Goal: Task Accomplishment & Management: Use online tool/utility

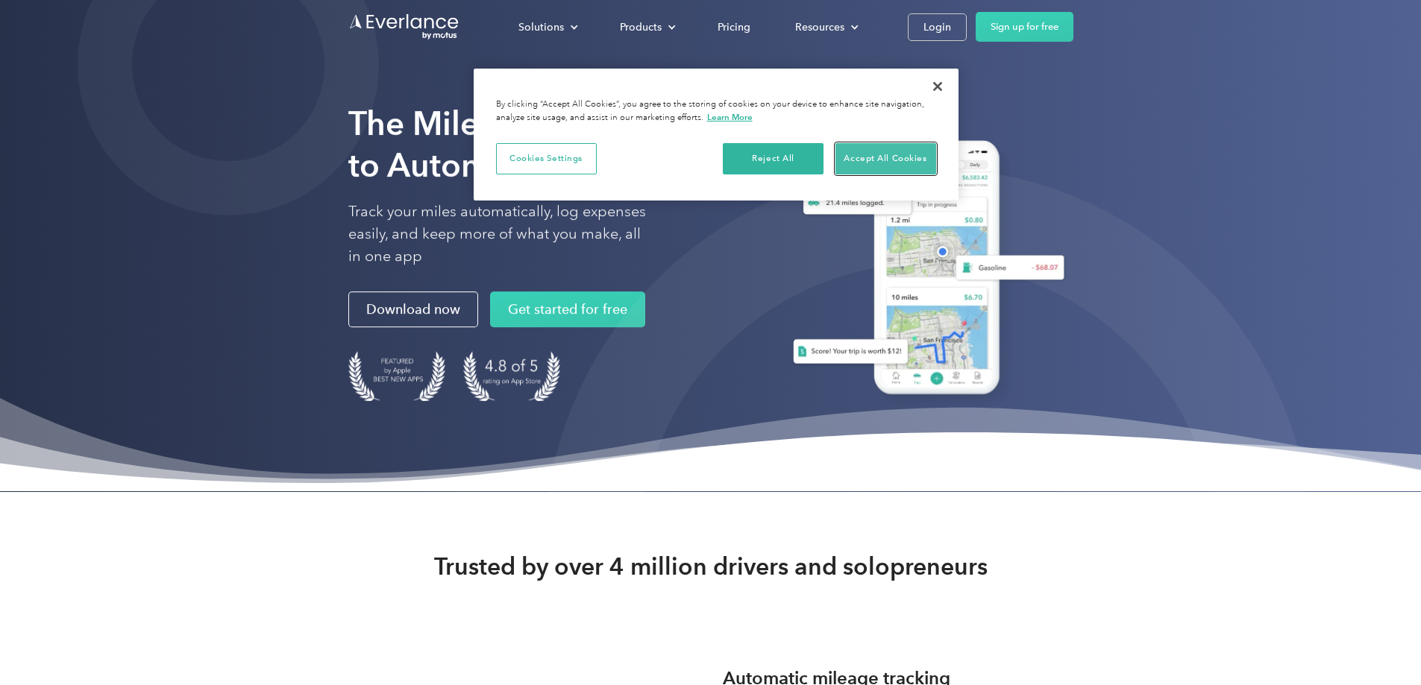
click at [864, 165] on button "Accept All Cookies" at bounding box center [885, 158] width 101 height 31
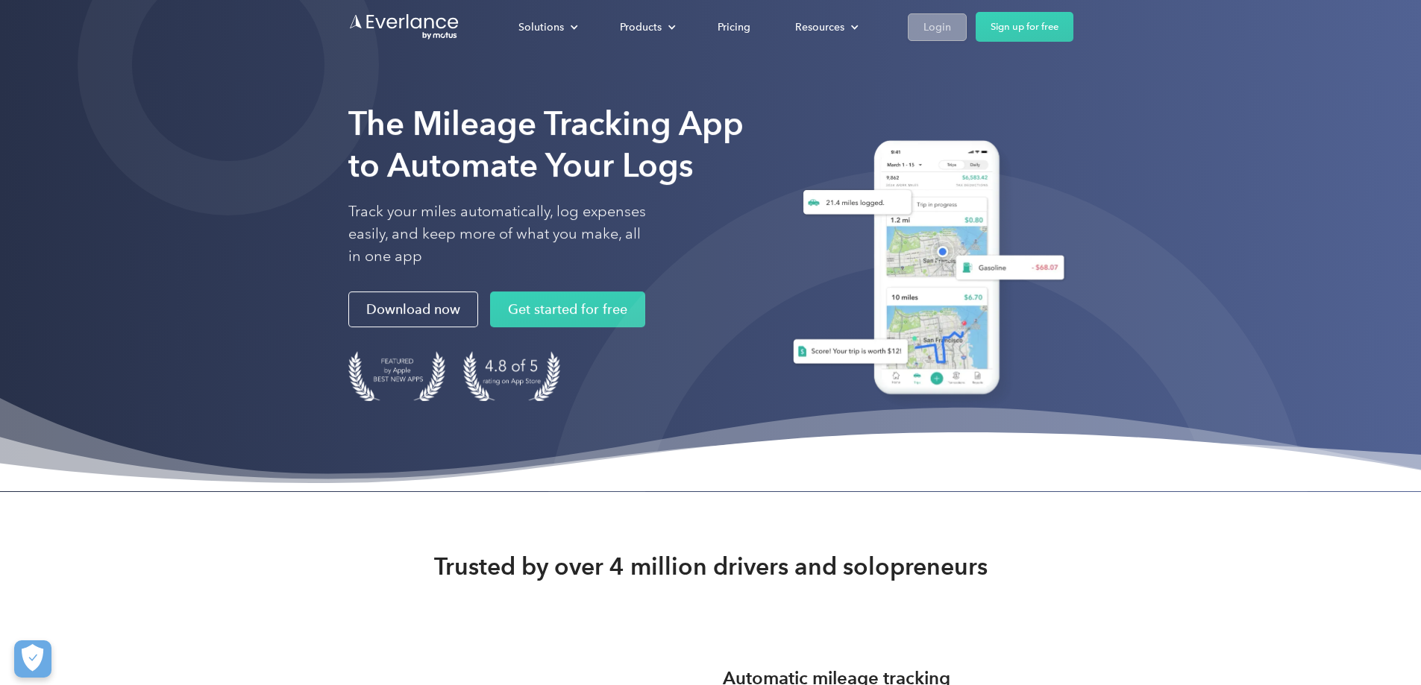
click at [951, 28] on div "Login" at bounding box center [937, 27] width 28 height 19
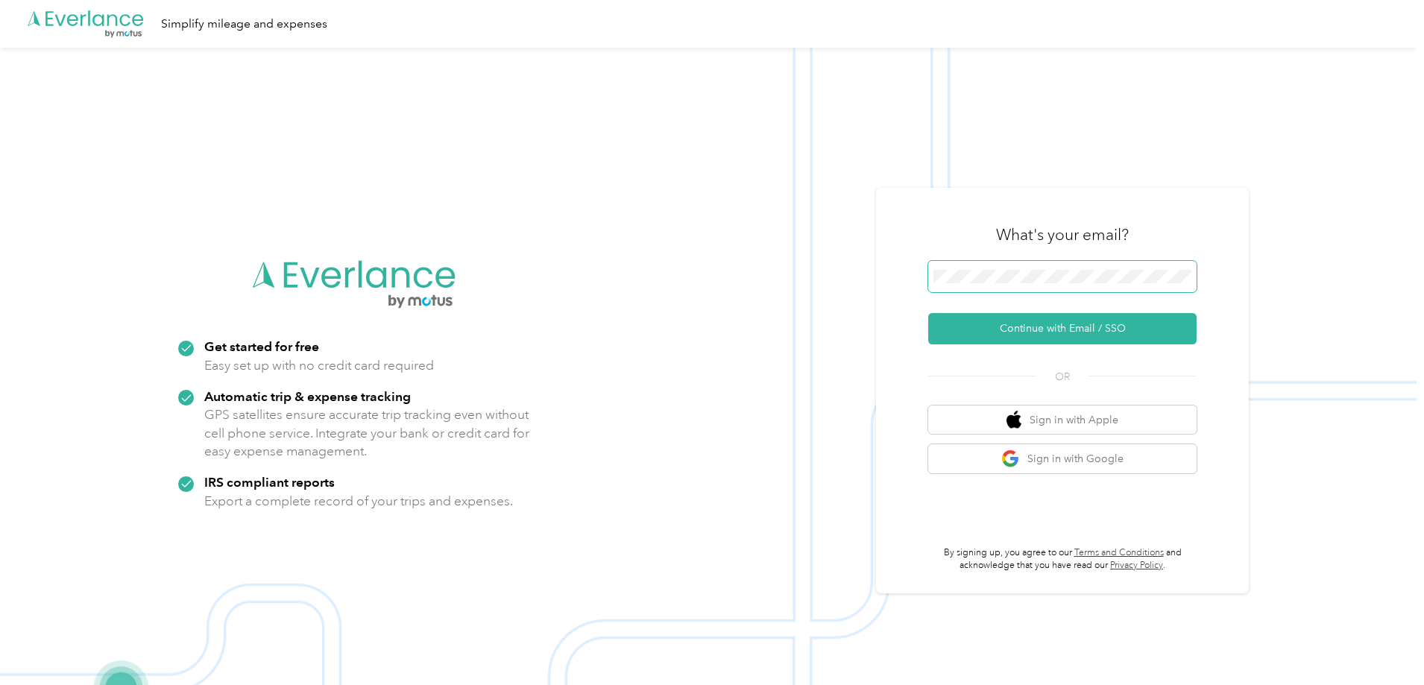
click at [928, 313] on button "Continue with Email / SSO" at bounding box center [1062, 328] width 268 height 31
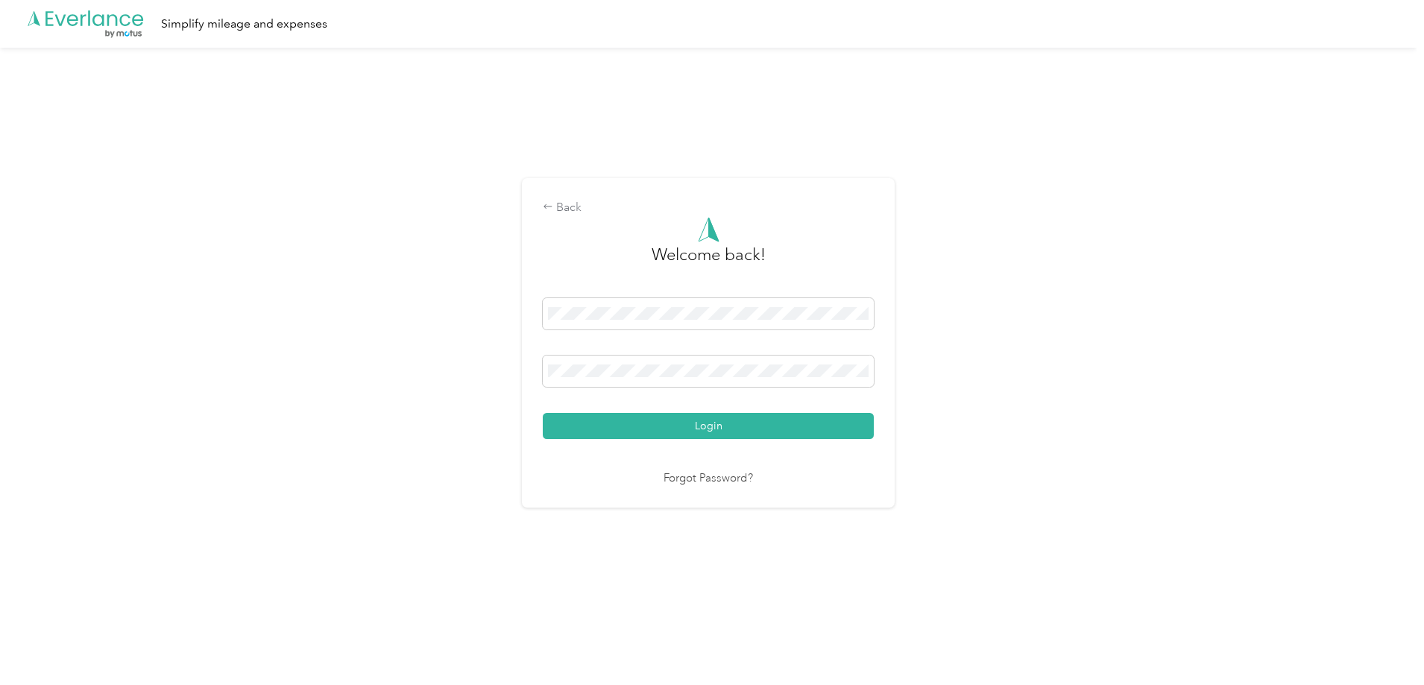
click at [543, 413] on button "Login" at bounding box center [708, 426] width 331 height 26
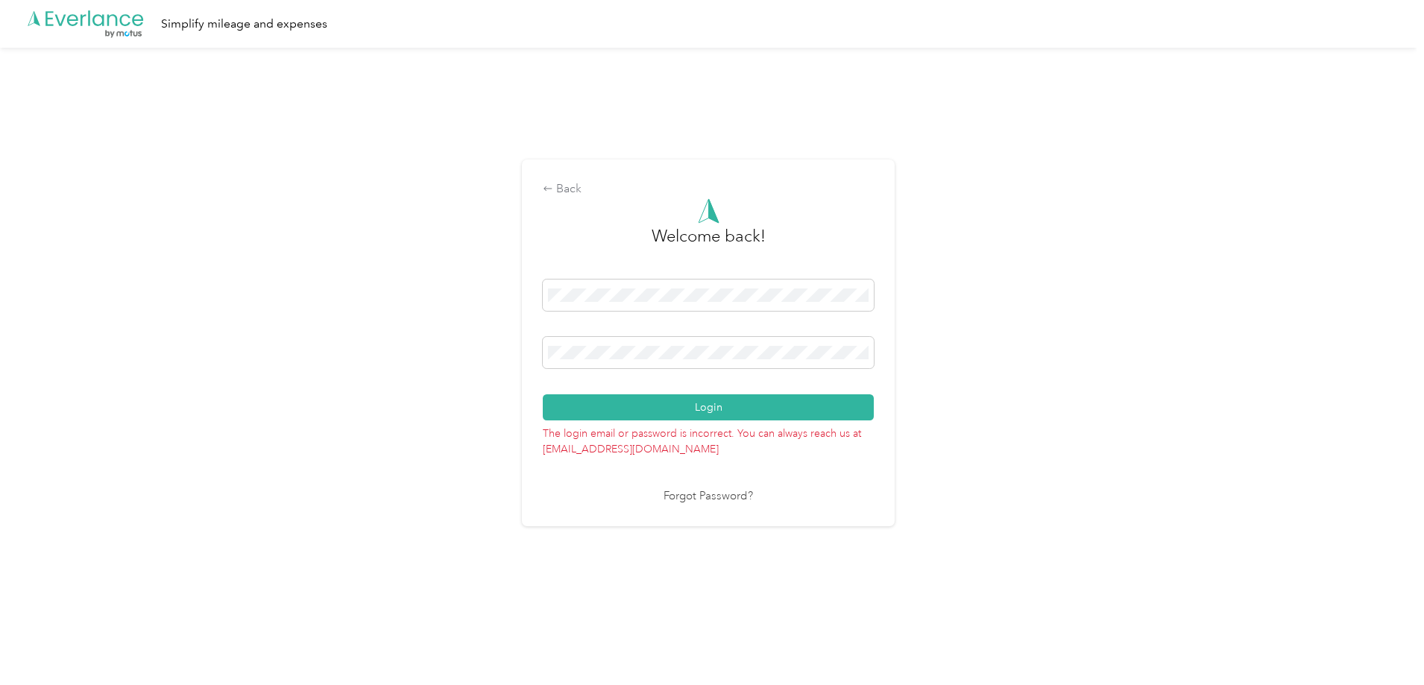
click at [543, 394] on button "Login" at bounding box center [708, 407] width 331 height 26
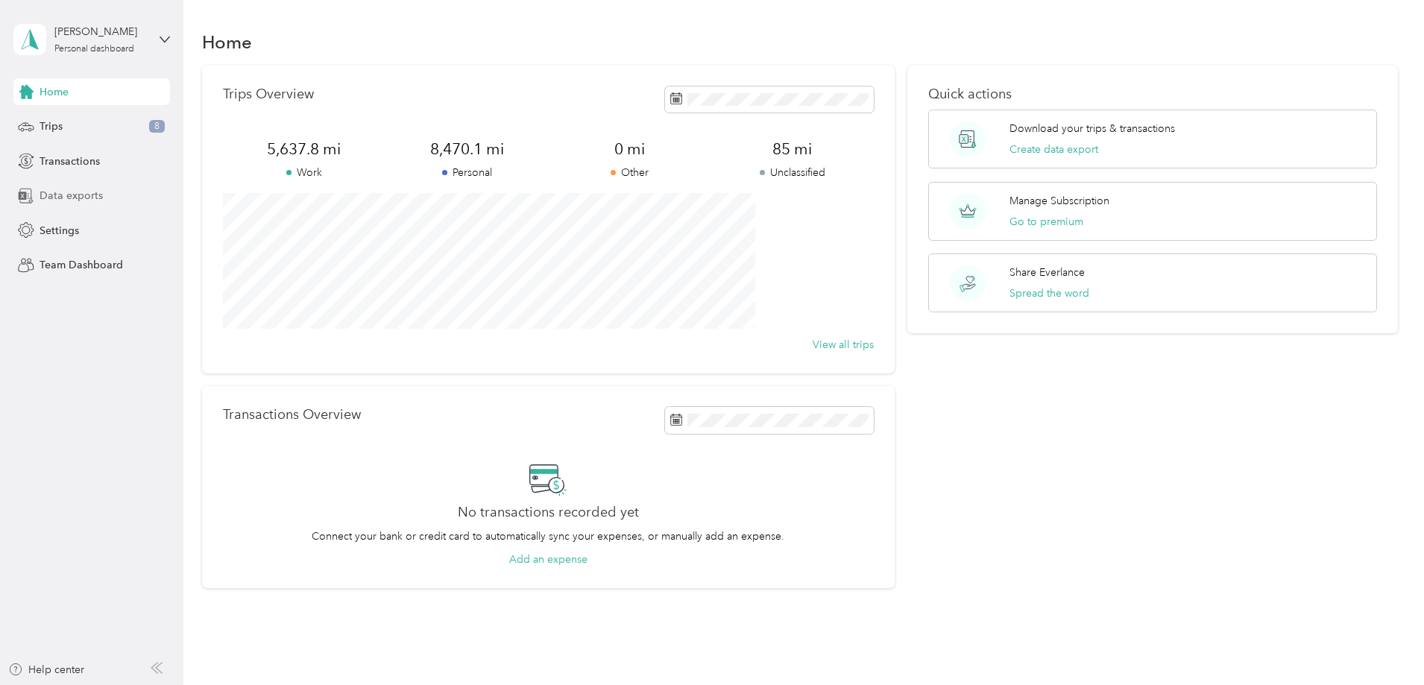
click at [79, 198] on span "Data exports" at bounding box center [71, 196] width 63 height 16
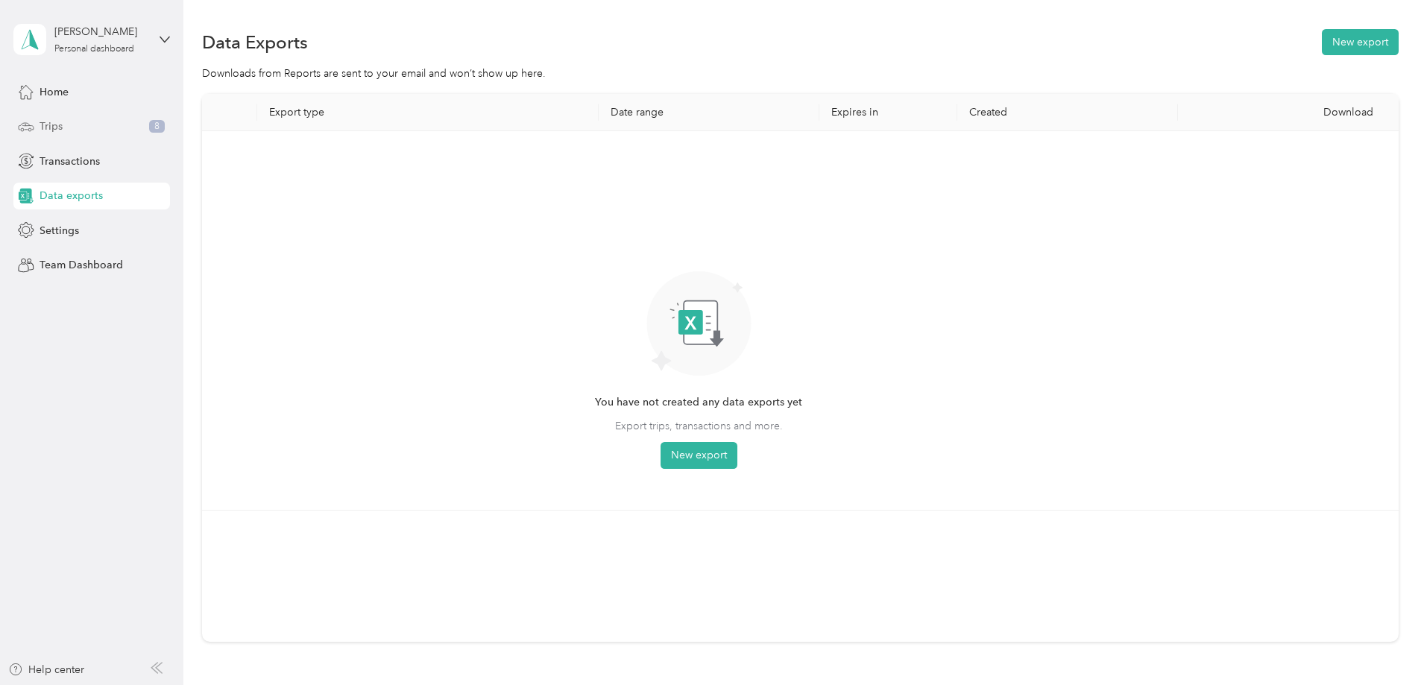
click at [48, 119] on span "Trips" at bounding box center [51, 127] width 23 height 16
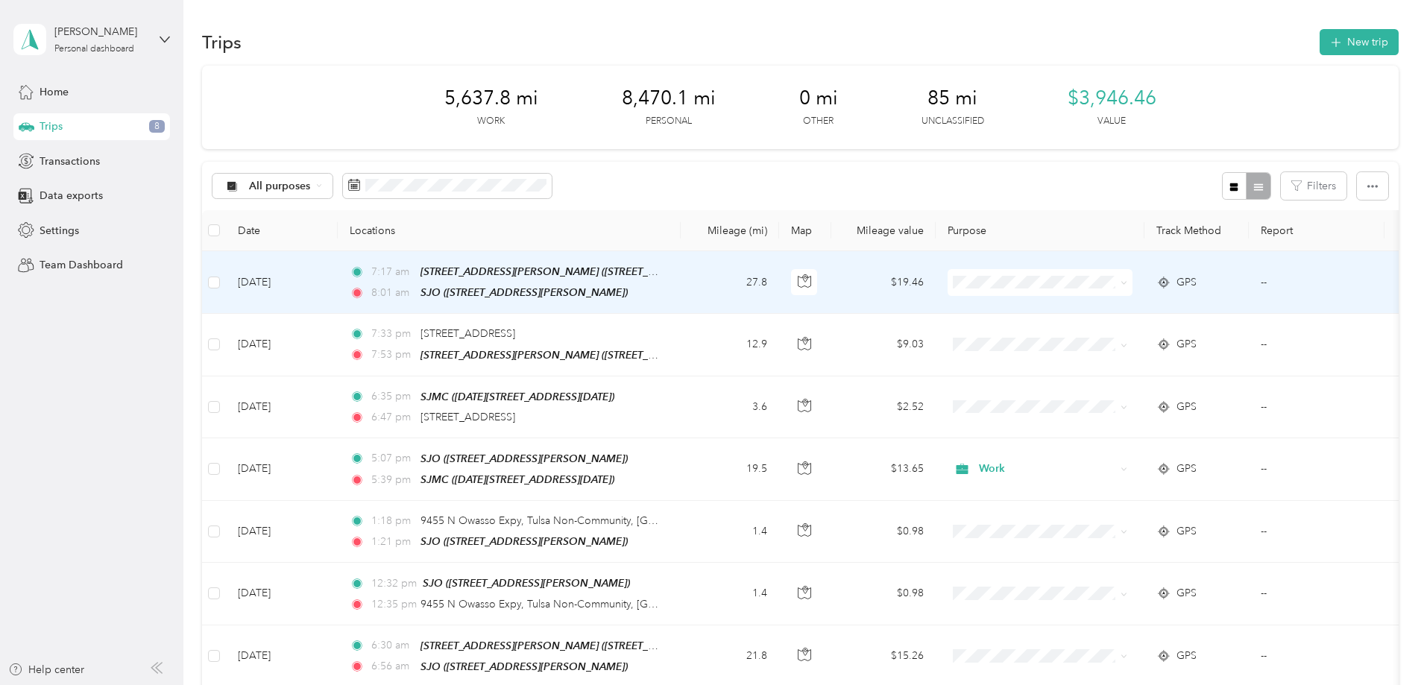
click at [1128, 286] on span at bounding box center [1122, 282] width 12 height 16
click at [1128, 280] on icon at bounding box center [1124, 283] width 7 height 7
click at [1186, 310] on span "Work" at bounding box center [1153, 310] width 138 height 16
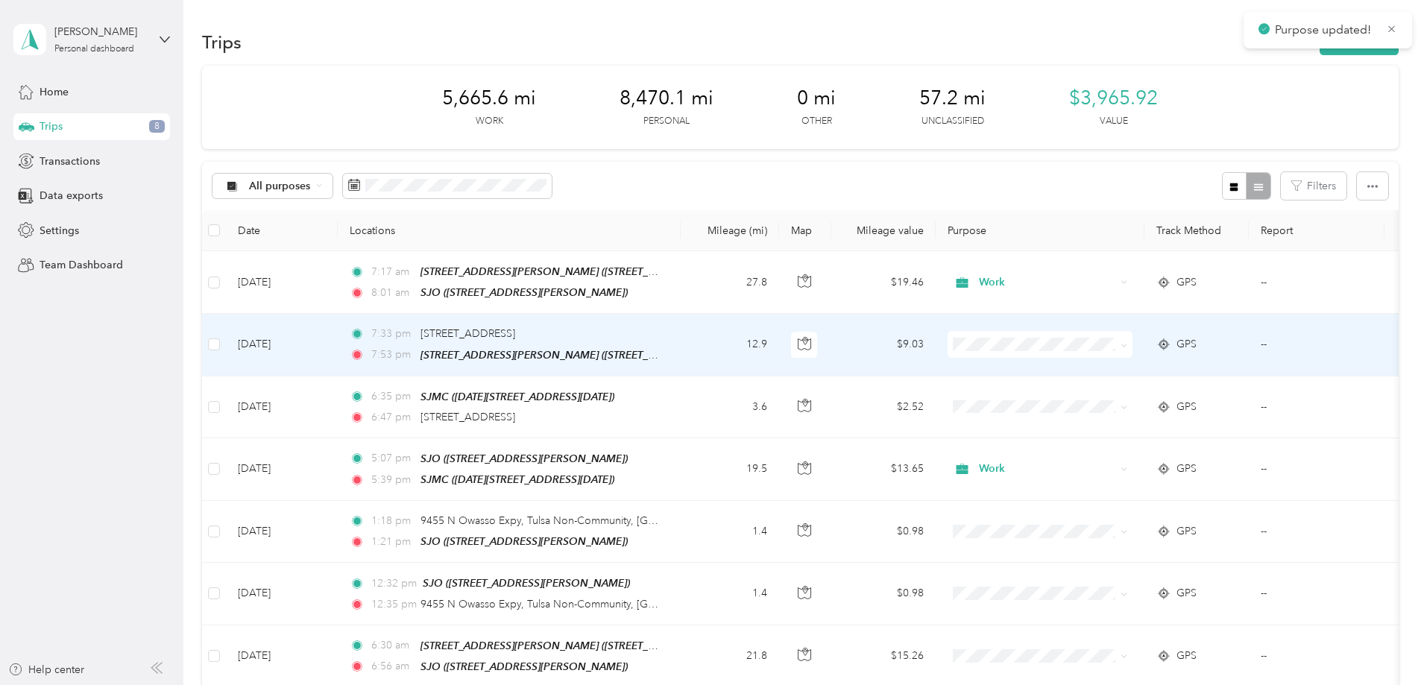
click at [1126, 344] on icon at bounding box center [1124, 345] width 4 height 3
click at [1182, 392] on span "Personal" at bounding box center [1153, 397] width 138 height 16
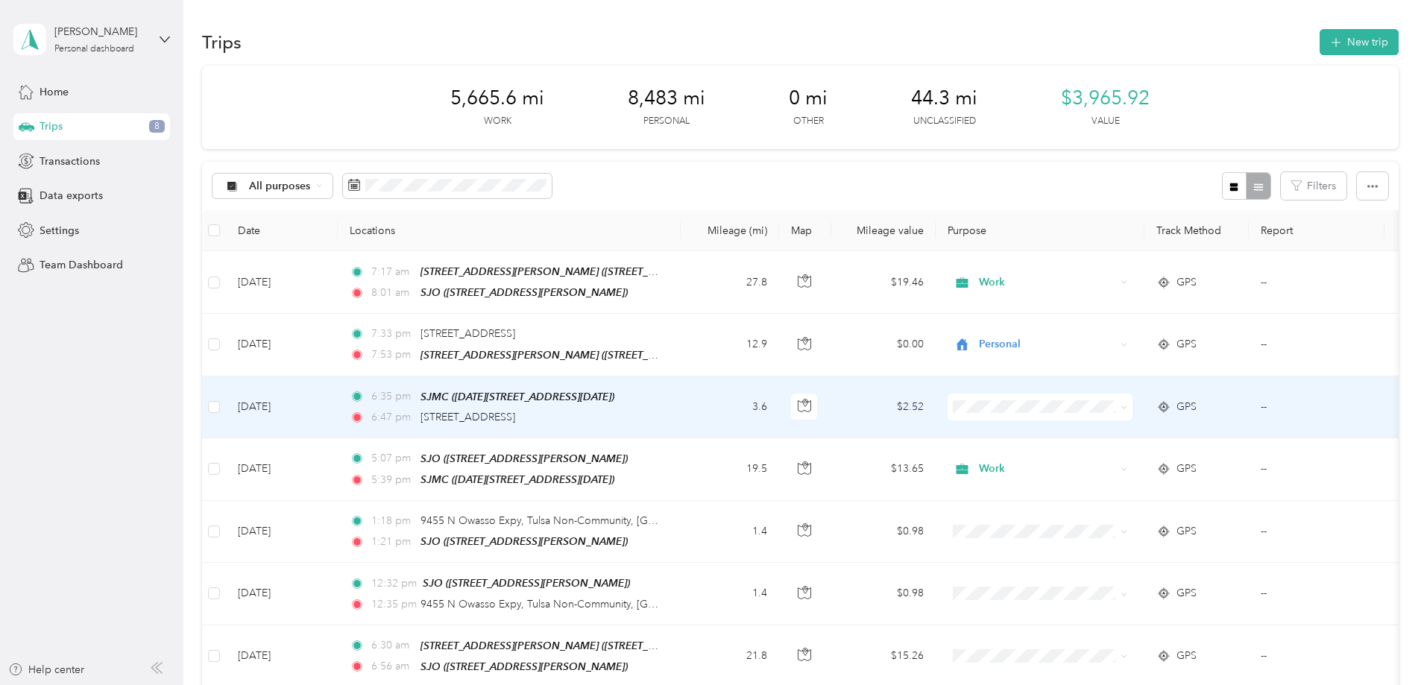
click at [1128, 406] on icon at bounding box center [1124, 407] width 7 height 7
click at [1201, 450] on li "Personal" at bounding box center [1139, 458] width 185 height 26
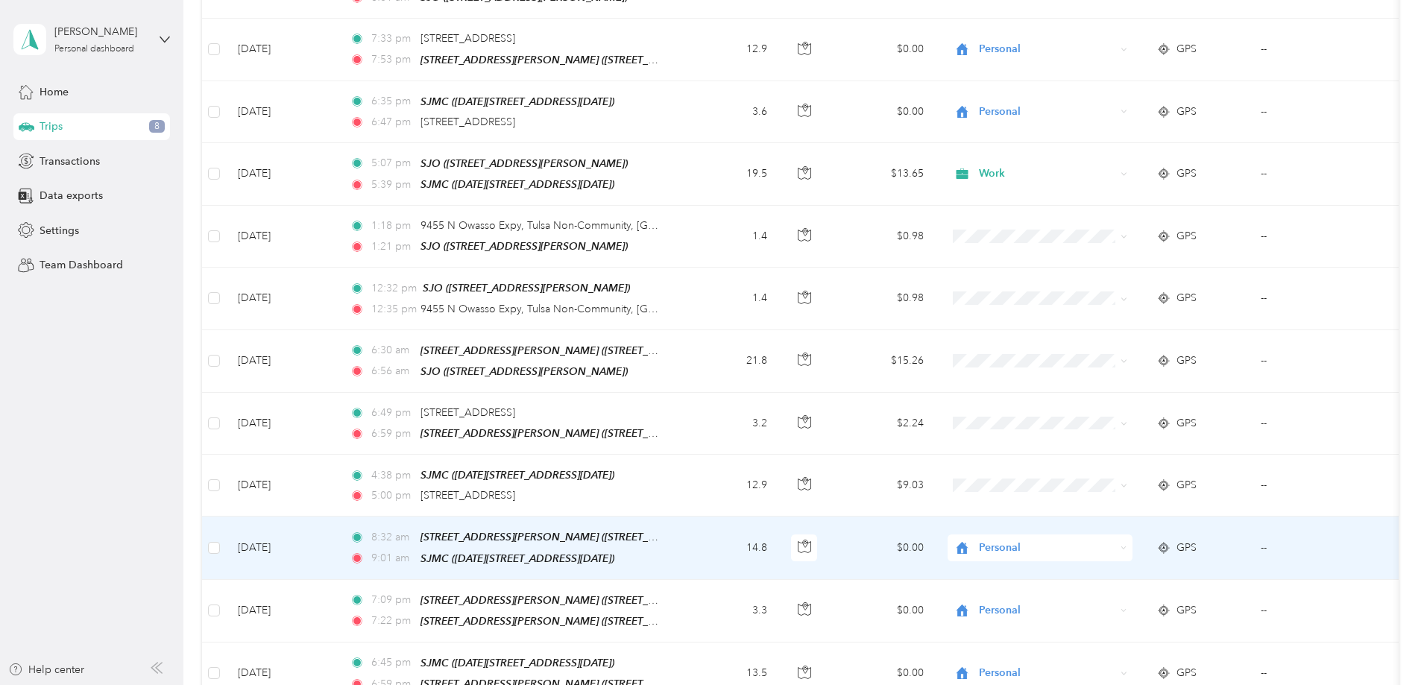
scroll to position [298, 0]
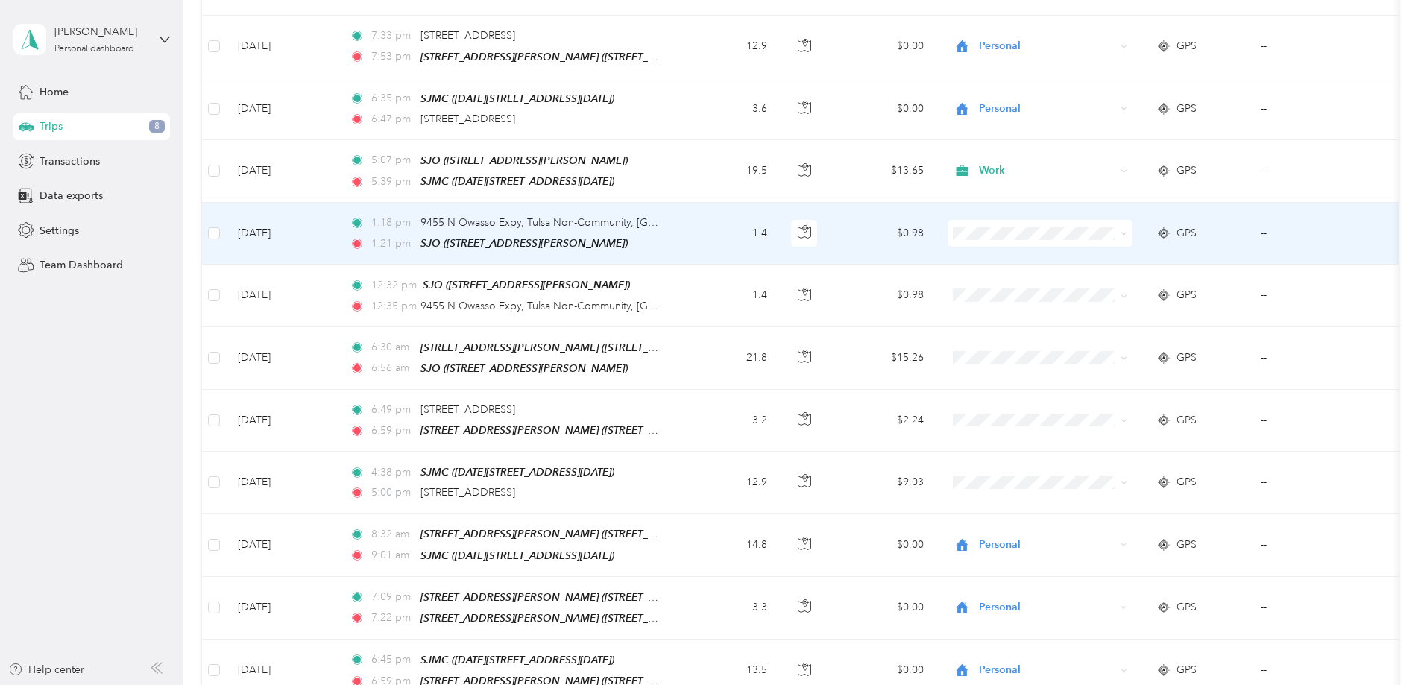
click at [1133, 228] on span at bounding box center [1040, 233] width 185 height 27
click at [1128, 230] on icon at bounding box center [1124, 233] width 7 height 7
click at [1192, 277] on span "Personal" at bounding box center [1153, 279] width 138 height 16
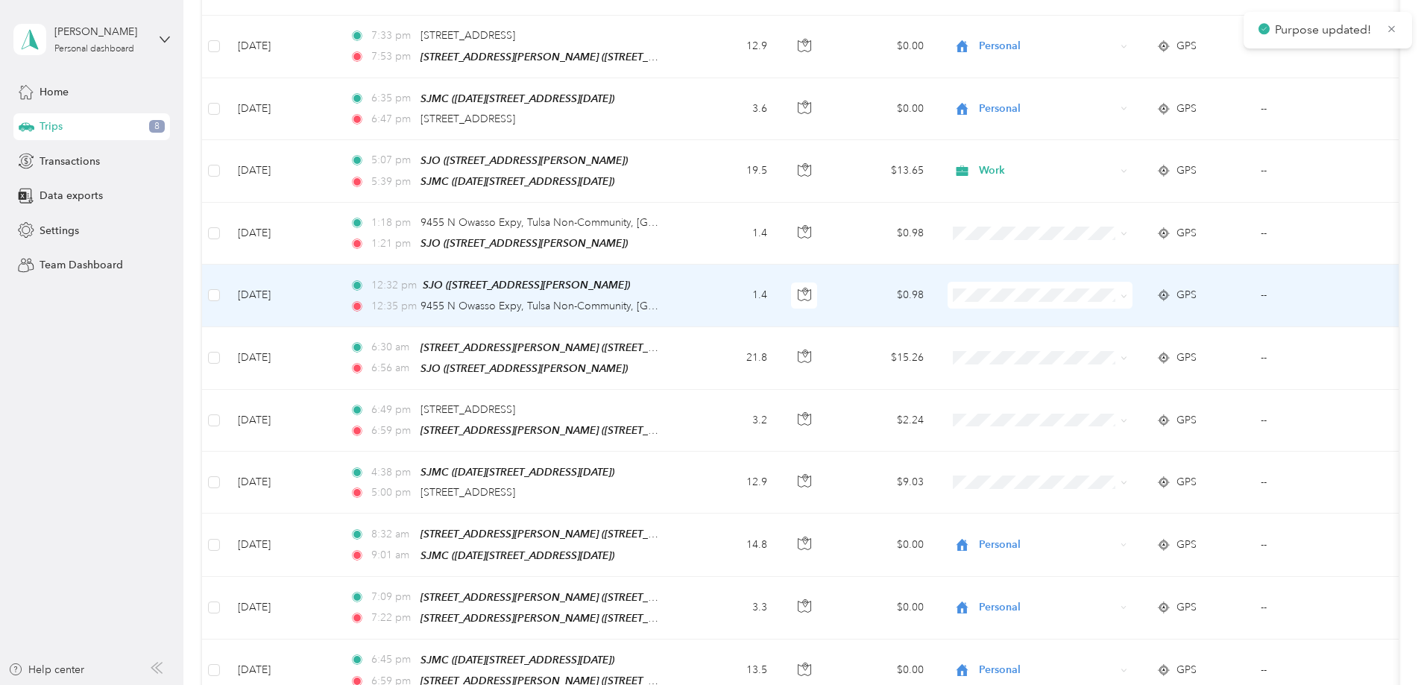
click at [1128, 289] on span at bounding box center [1124, 295] width 7 height 13
click at [1126, 295] on icon at bounding box center [1124, 296] width 4 height 3
click at [1169, 342] on span "Personal" at bounding box center [1153, 341] width 138 height 16
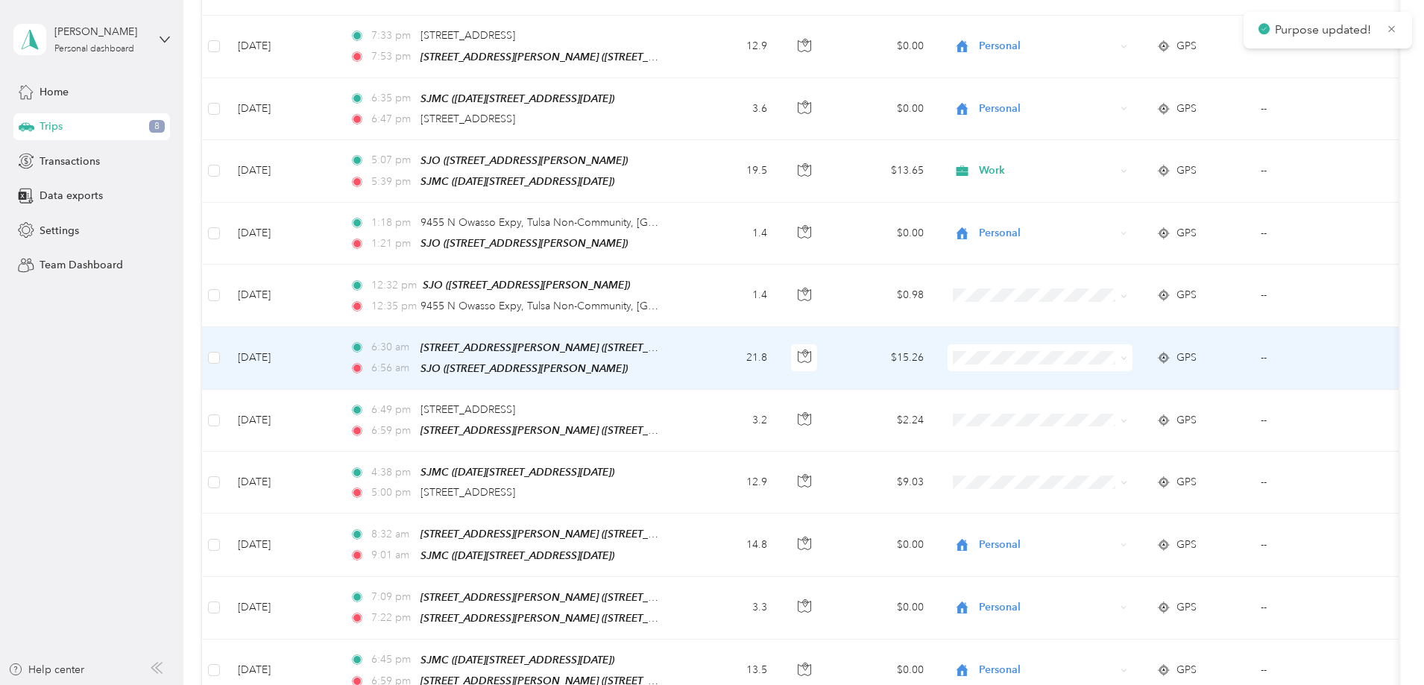
click at [1126, 357] on icon at bounding box center [1124, 358] width 4 height 3
click at [1203, 377] on span "Work" at bounding box center [1153, 379] width 138 height 16
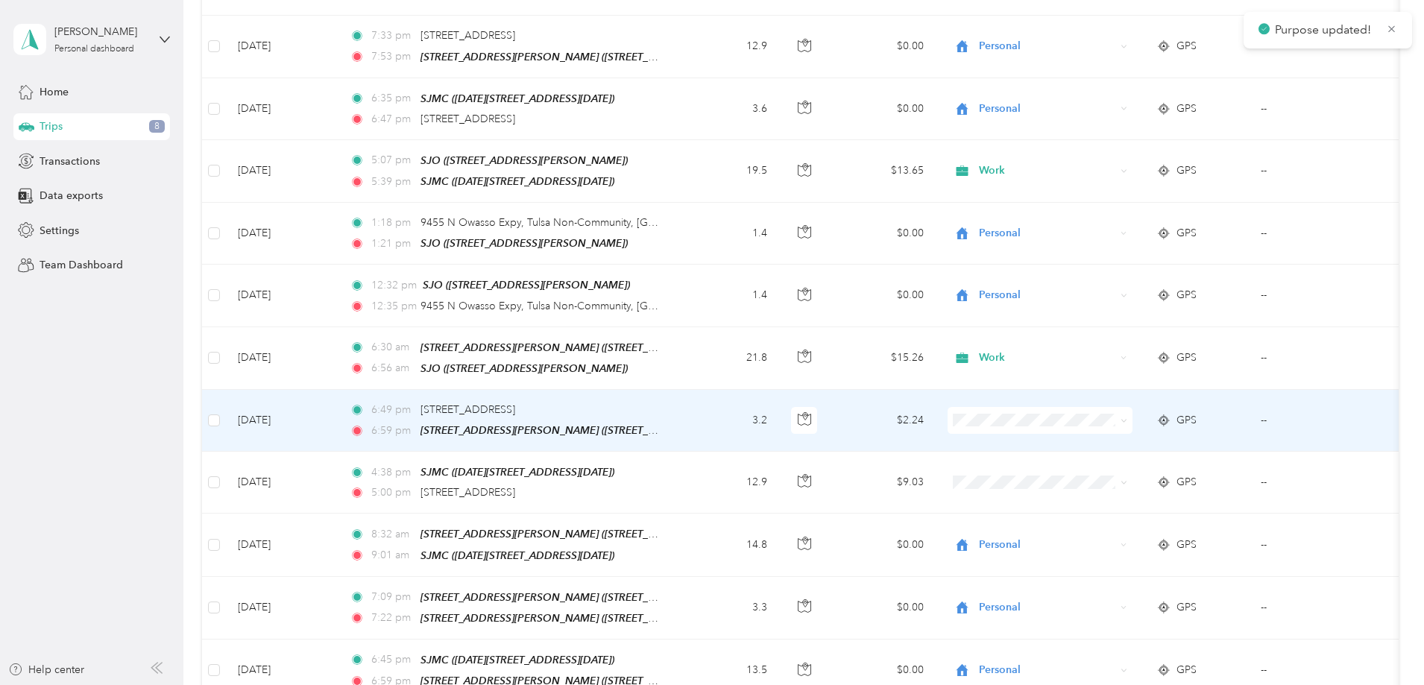
click at [1128, 418] on icon at bounding box center [1124, 421] width 7 height 7
click at [1197, 462] on span "Personal" at bounding box center [1153, 467] width 138 height 16
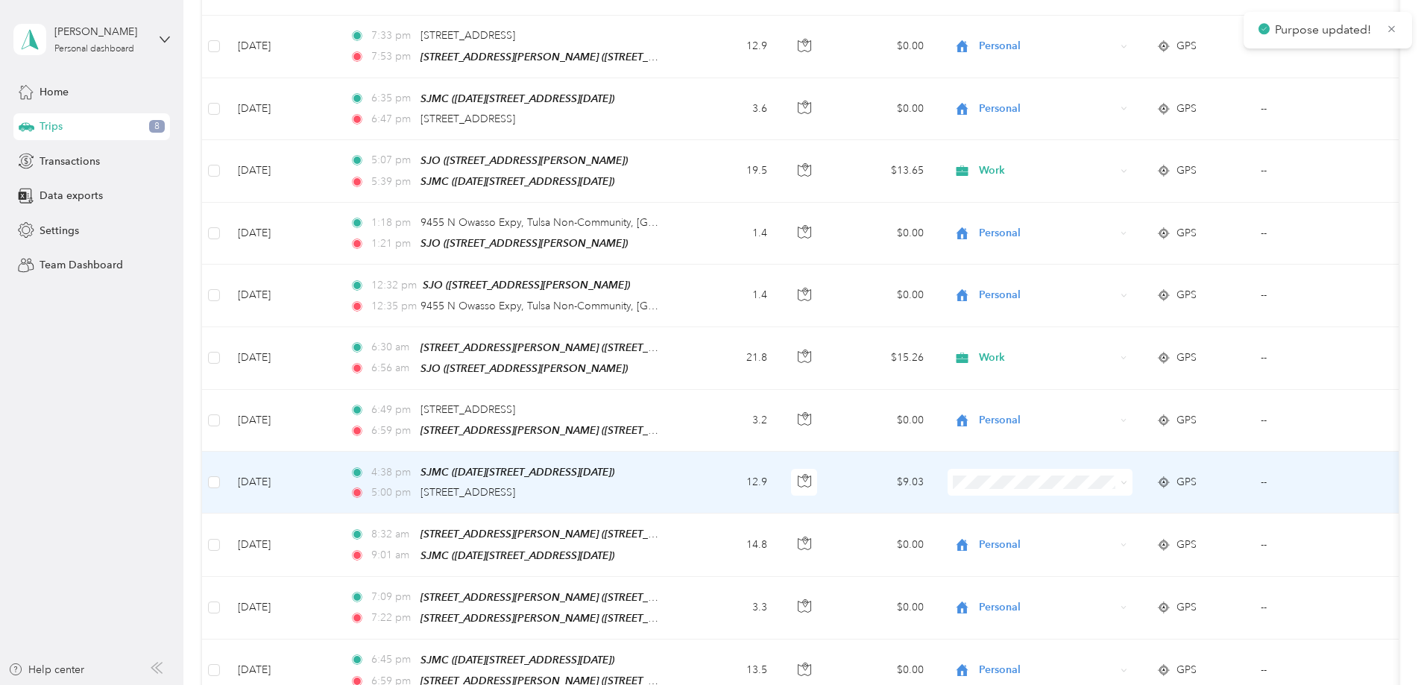
click at [1133, 475] on span at bounding box center [1040, 482] width 185 height 27
click at [1128, 480] on icon at bounding box center [1124, 483] width 7 height 7
click at [1192, 527] on span "Personal" at bounding box center [1153, 529] width 138 height 16
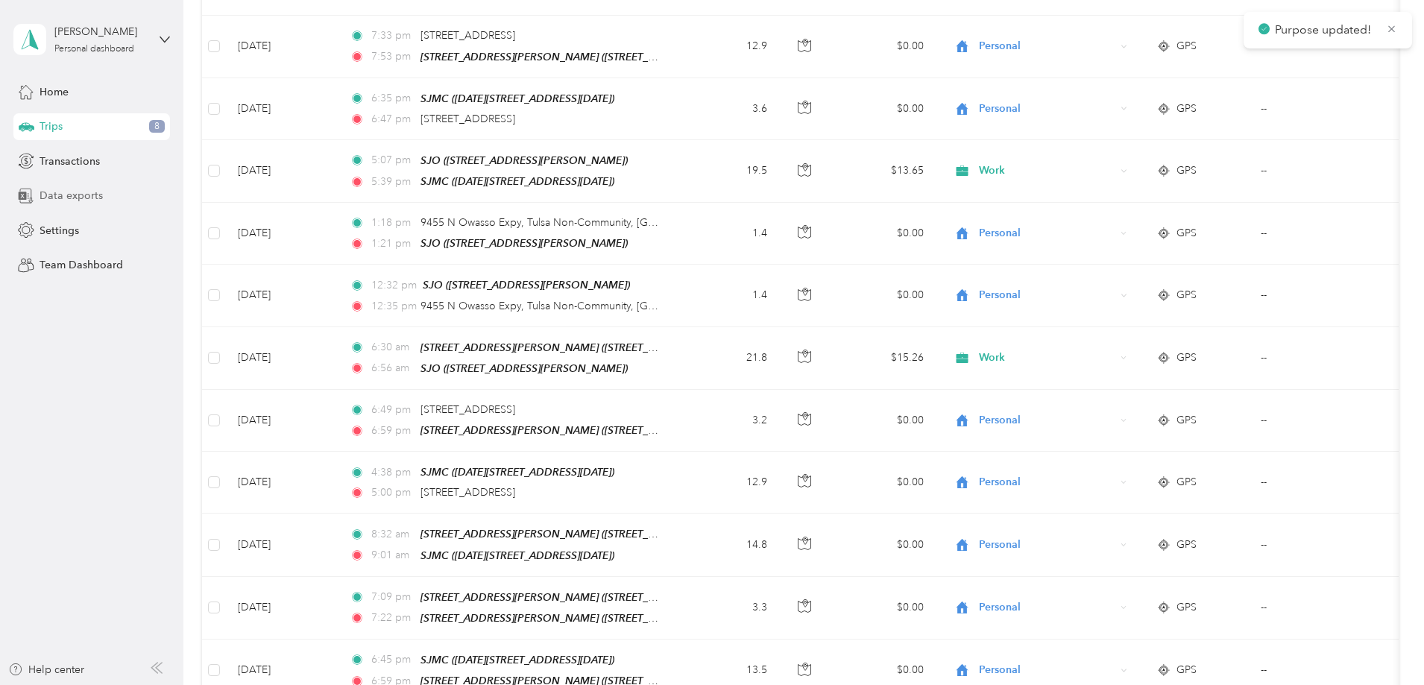
click at [92, 190] on span "Data exports" at bounding box center [71, 196] width 63 height 16
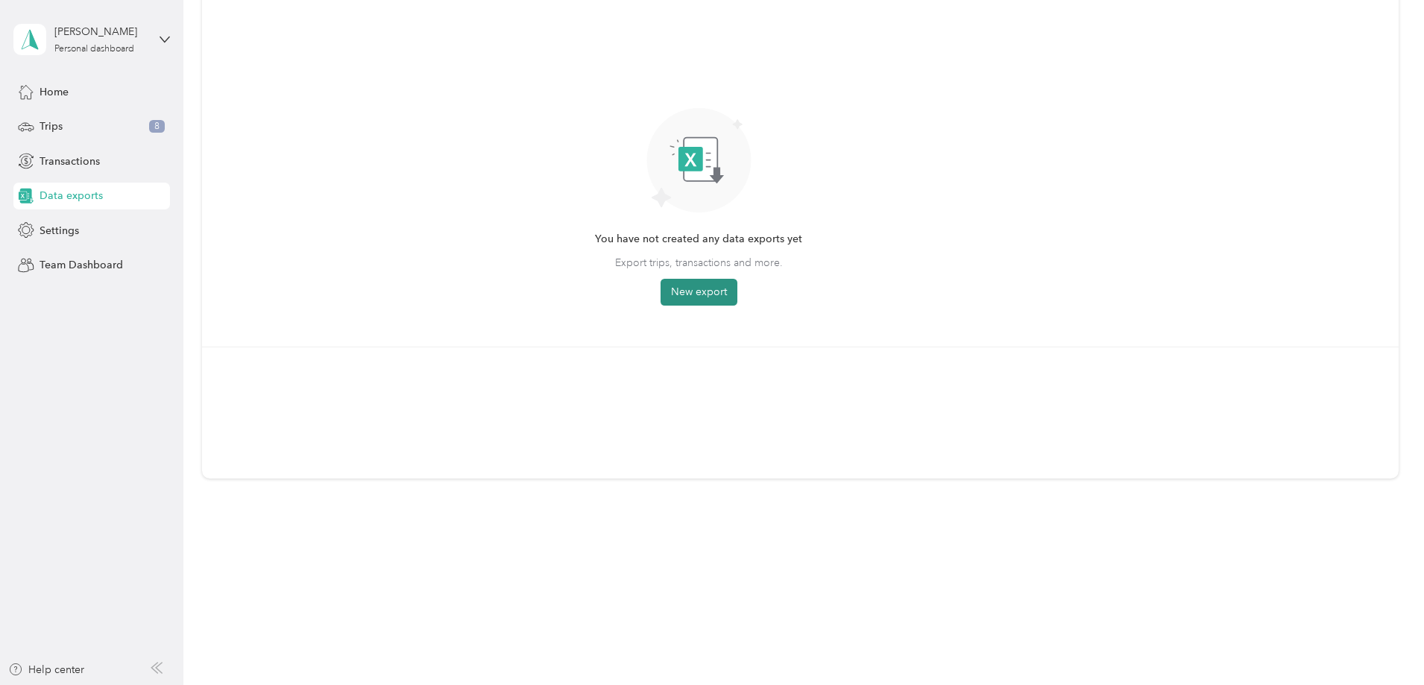
click at [738, 289] on button "New export" at bounding box center [699, 292] width 77 height 27
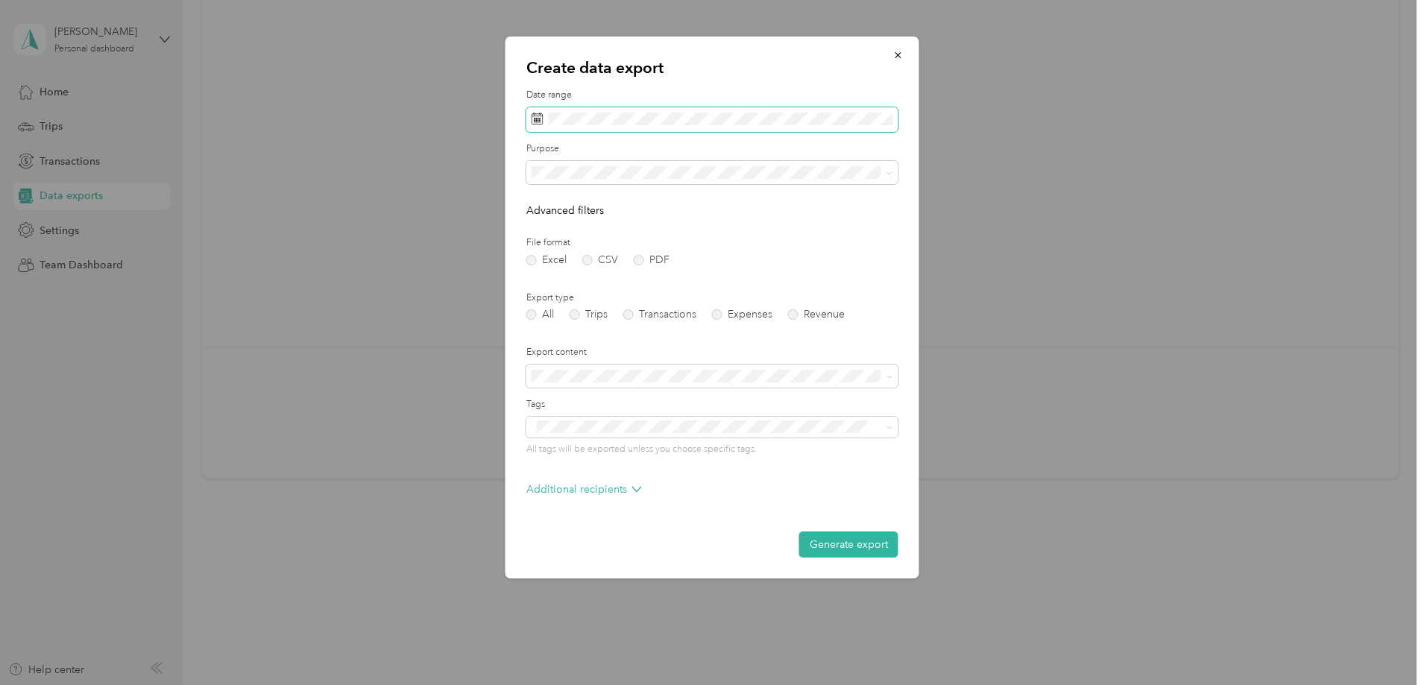
click at [534, 119] on icon at bounding box center [538, 119] width 12 height 12
click at [537, 118] on rect at bounding box center [535, 117] width 1 height 1
click at [738, 240] on button "Last month" at bounding box center [736, 244] width 91 height 26
click at [548, 229] on li "Work" at bounding box center [712, 225] width 372 height 26
click at [638, 257] on label "PDF" at bounding box center [652, 260] width 36 height 10
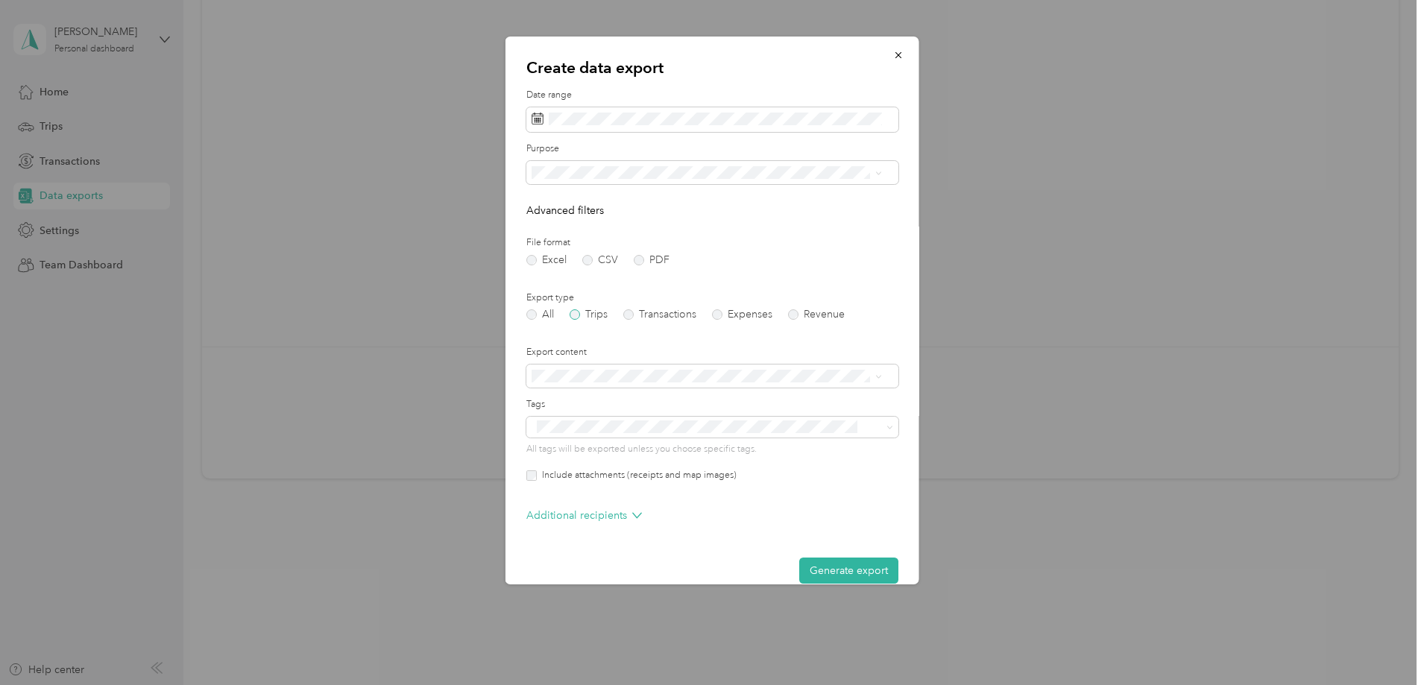
click at [576, 313] on label "Trips" at bounding box center [589, 314] width 38 height 10
click at [831, 568] on button "Generate export" at bounding box center [848, 571] width 99 height 26
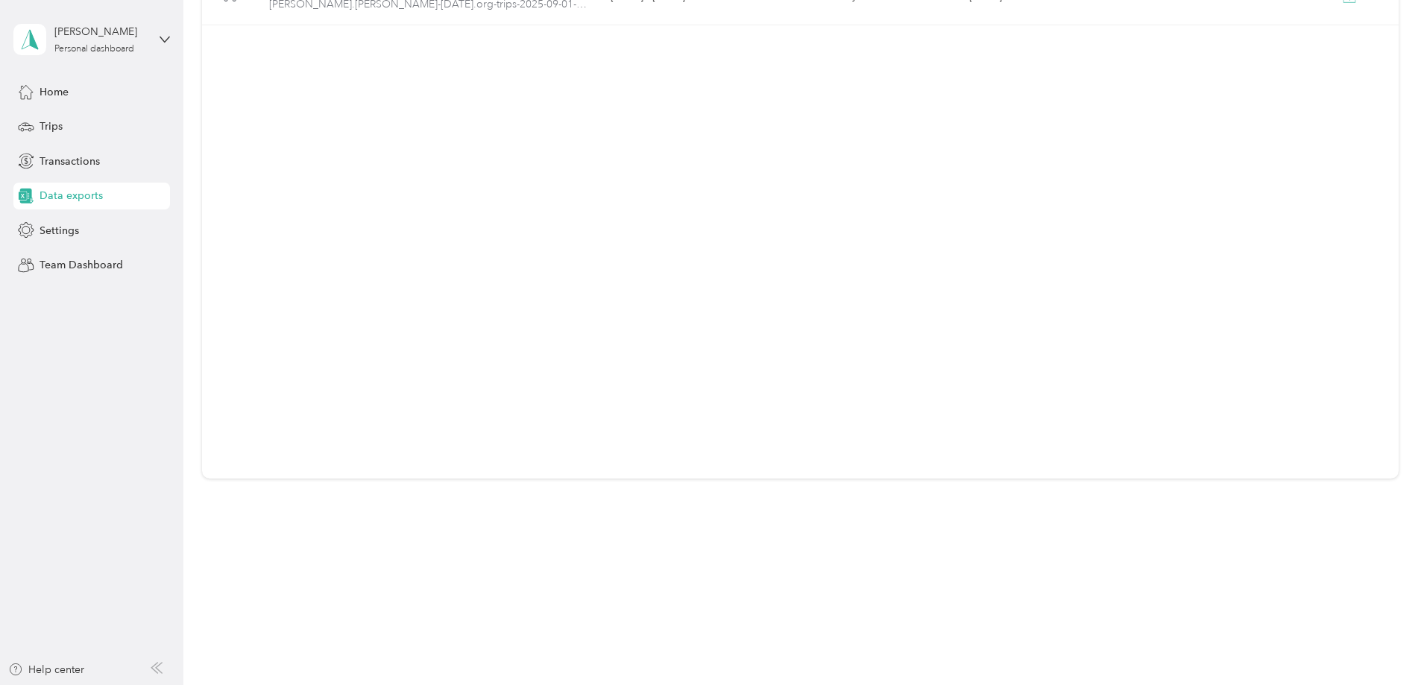
scroll to position [0, 0]
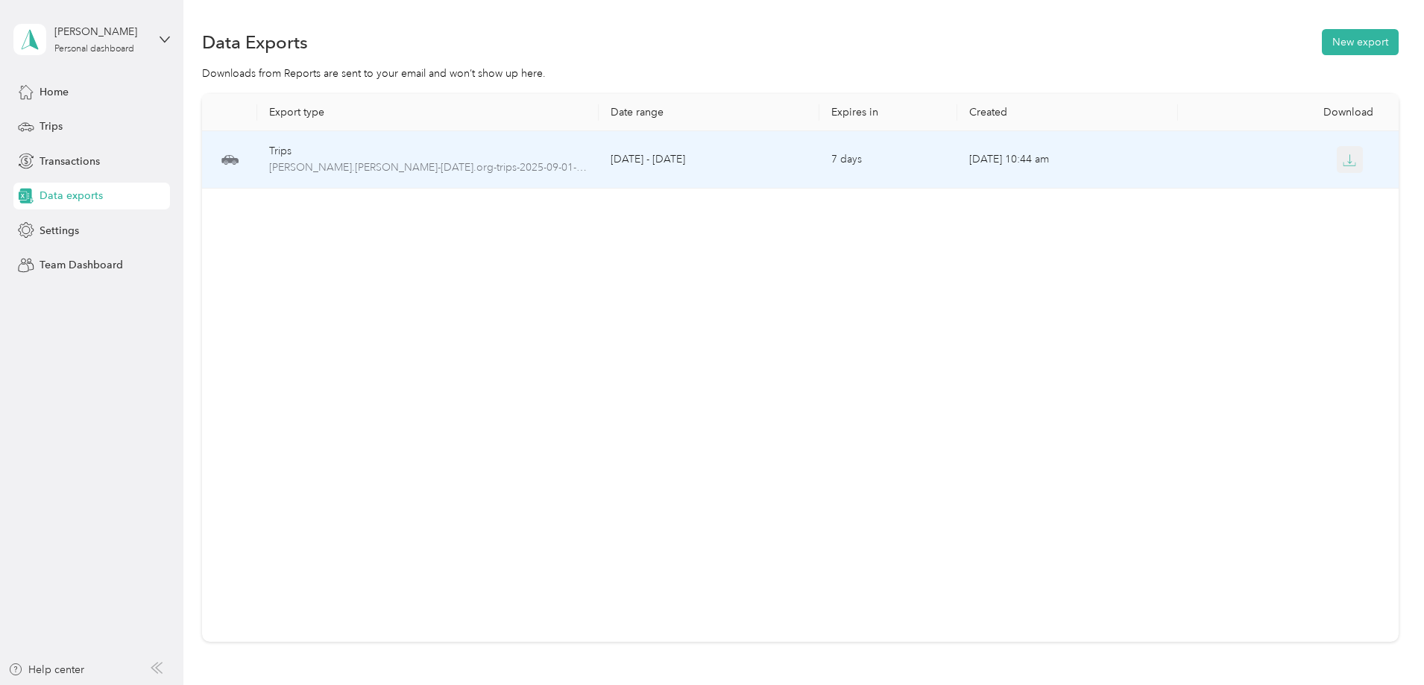
click at [1348, 163] on icon "button" at bounding box center [1350, 158] width 4 height 9
